Goal: Information Seeking & Learning: Find specific page/section

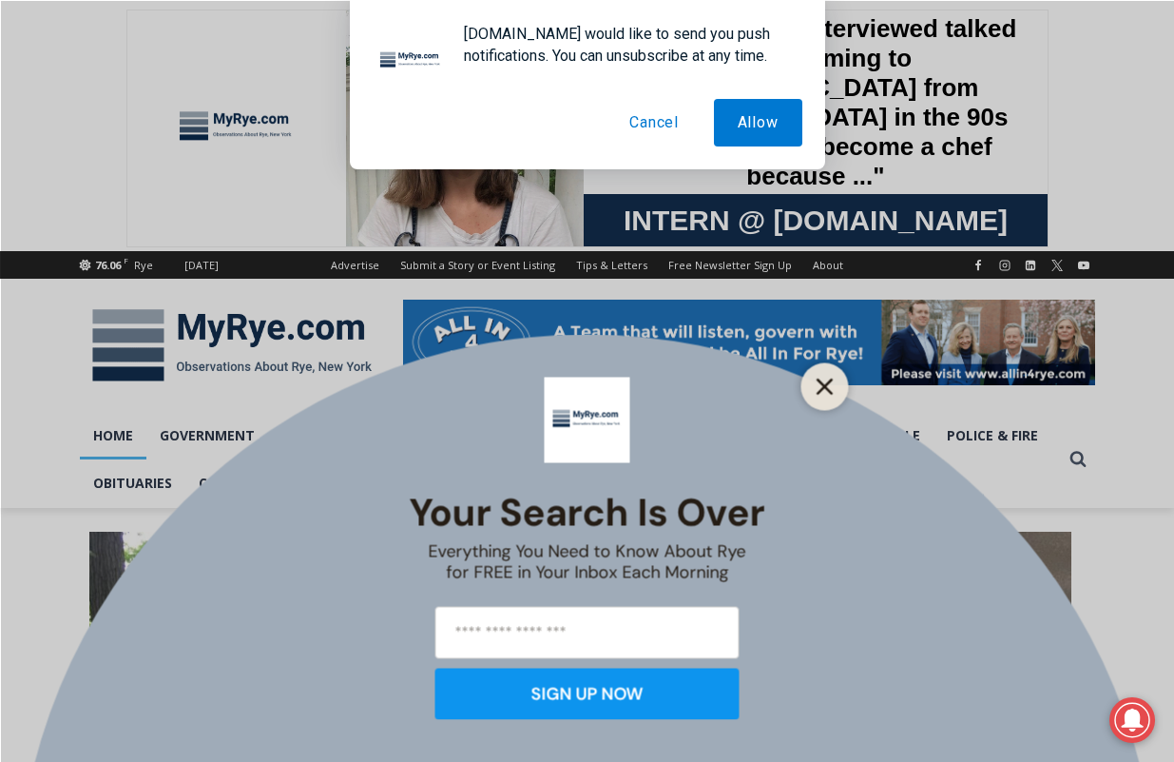
click at [828, 382] on line "Close" at bounding box center [824, 385] width 13 height 13
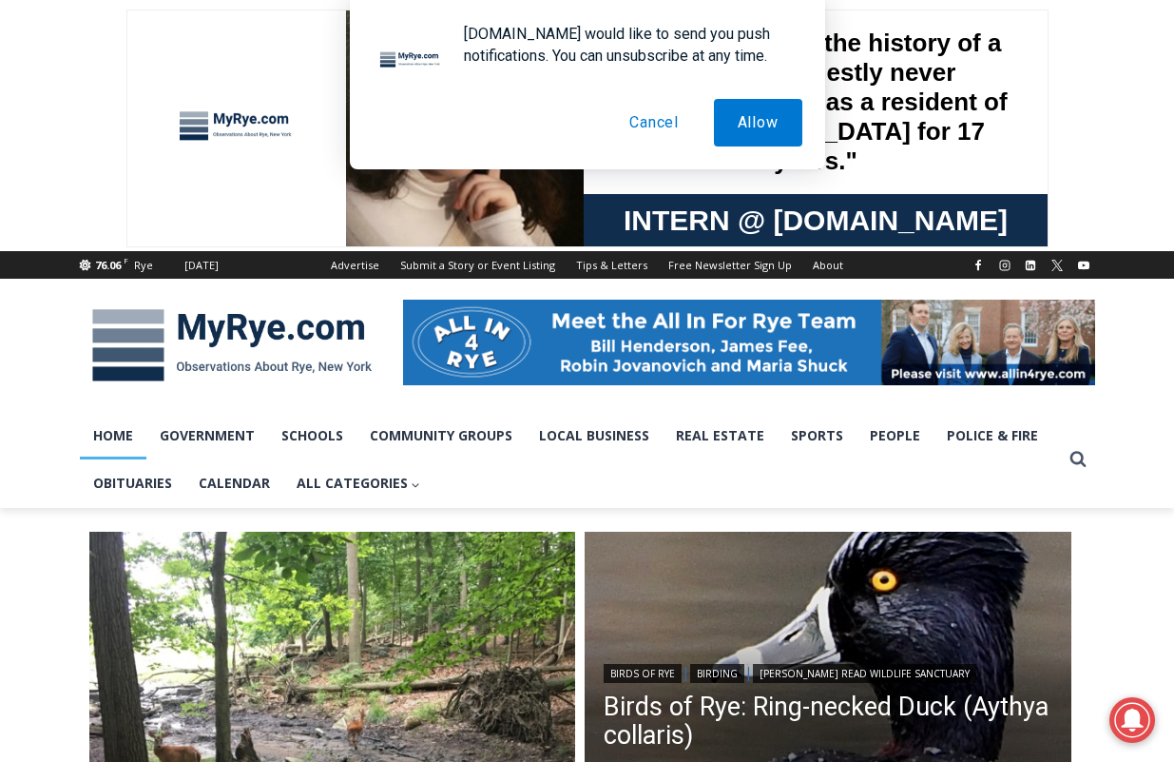
click at [653, 116] on button "Cancel" at bounding box center [654, 123] width 97 height 48
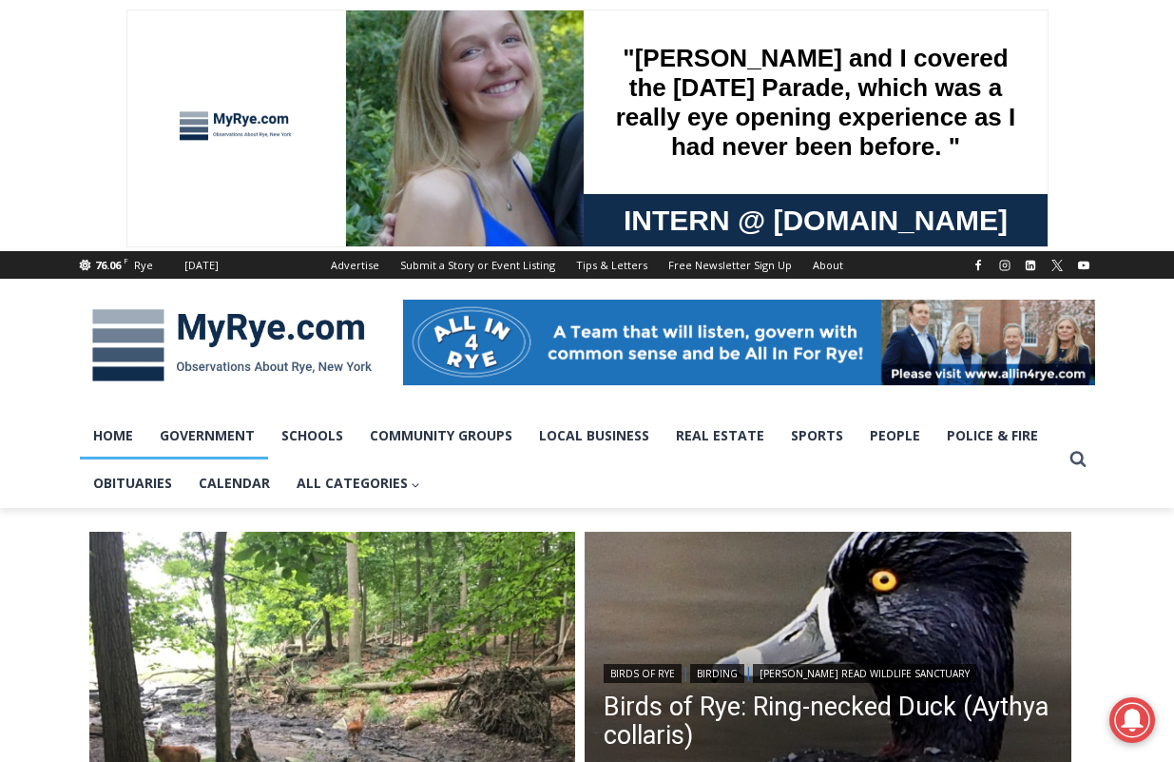
click at [194, 427] on link "Government" at bounding box center [207, 436] width 122 height 48
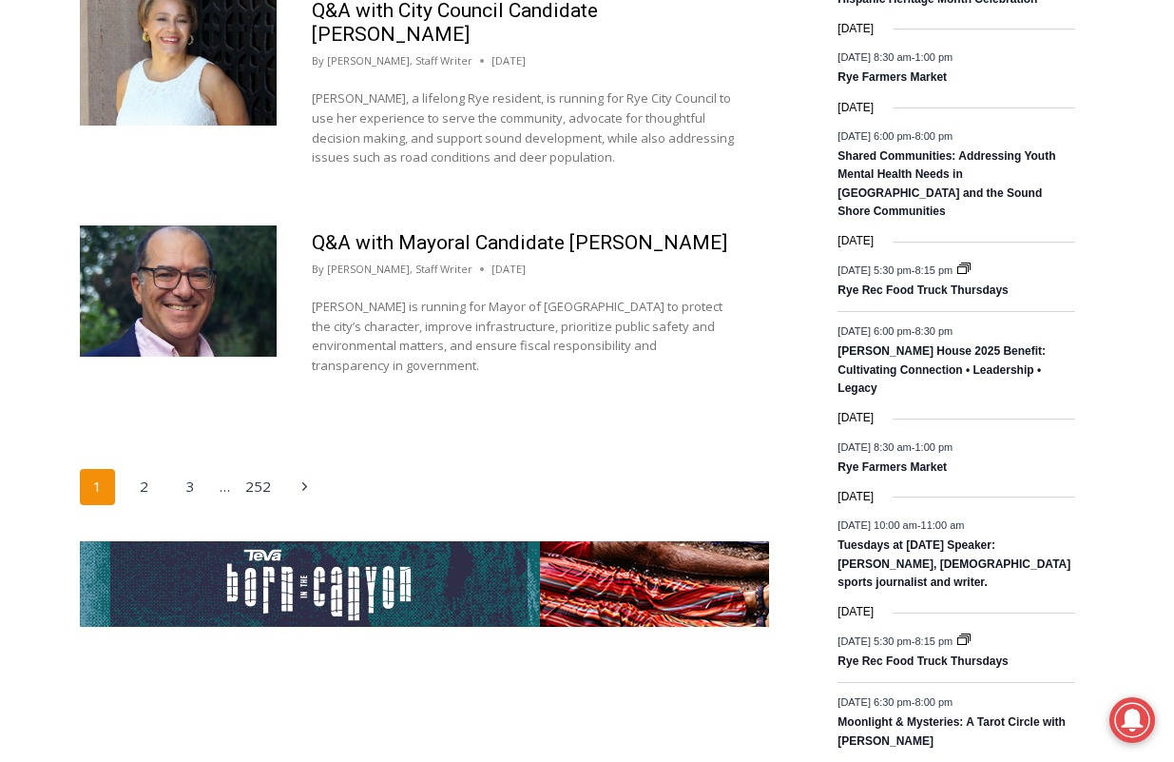
scroll to position [3276, 0]
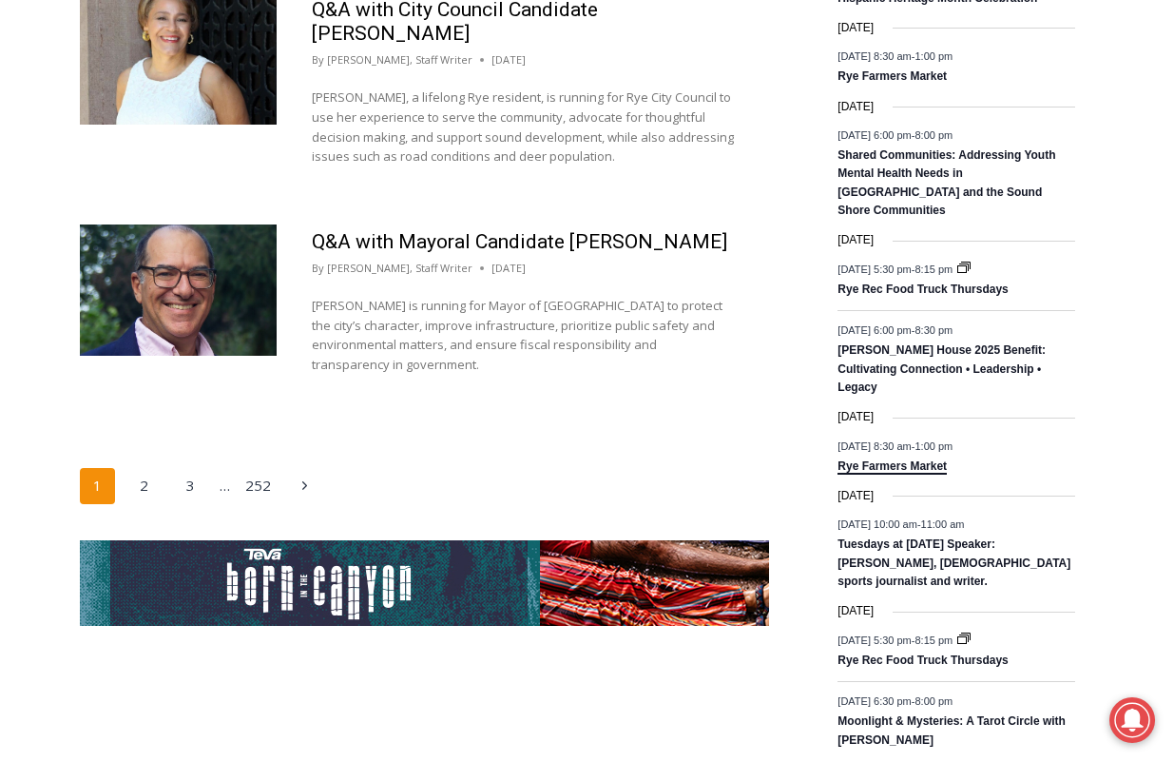
click at [891, 459] on link "Rye Farmers Market" at bounding box center [892, 466] width 109 height 15
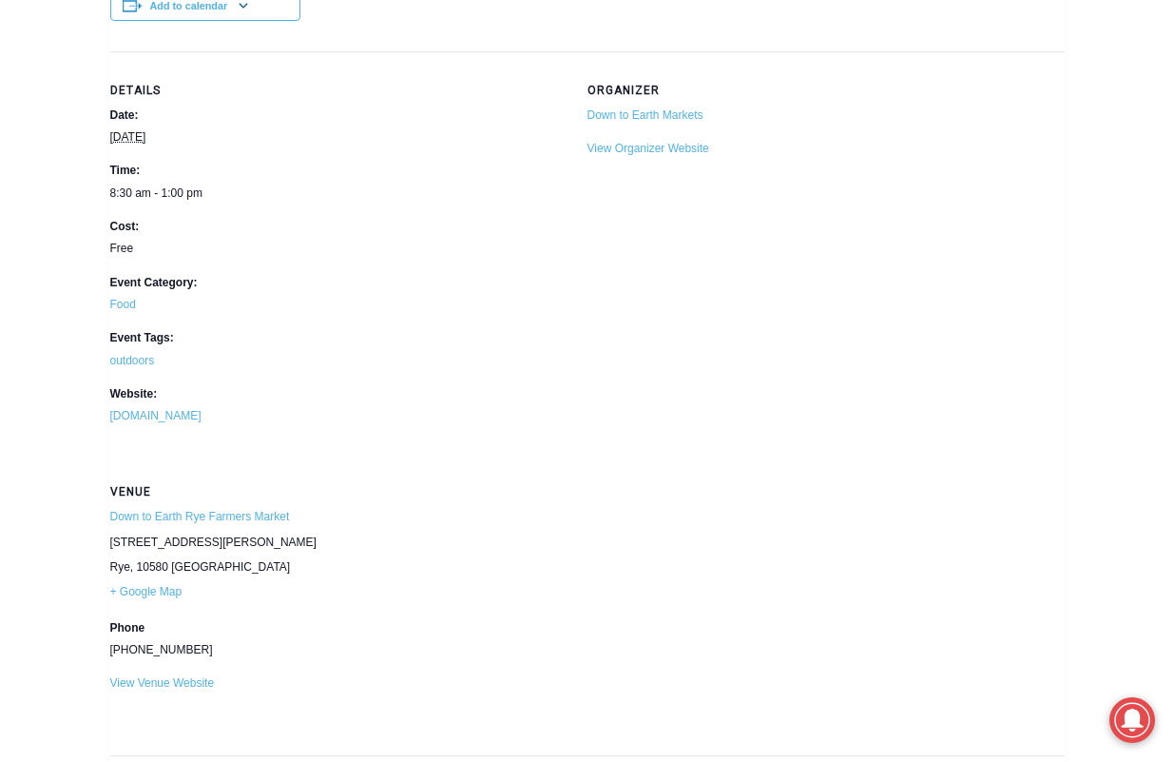
scroll to position [1272, 0]
click at [172, 408] on link "www.downtoearthmarkets.com" at bounding box center [155, 413] width 91 height 13
